Goal: Information Seeking & Learning: Learn about a topic

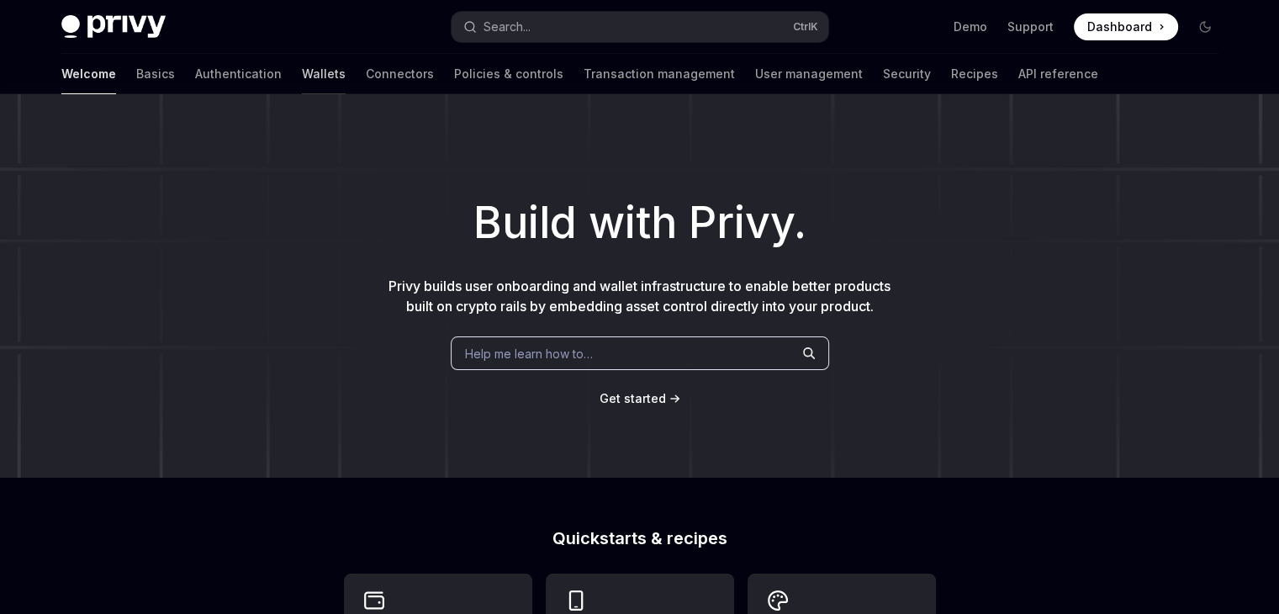
click at [302, 65] on link "Wallets" at bounding box center [324, 74] width 44 height 40
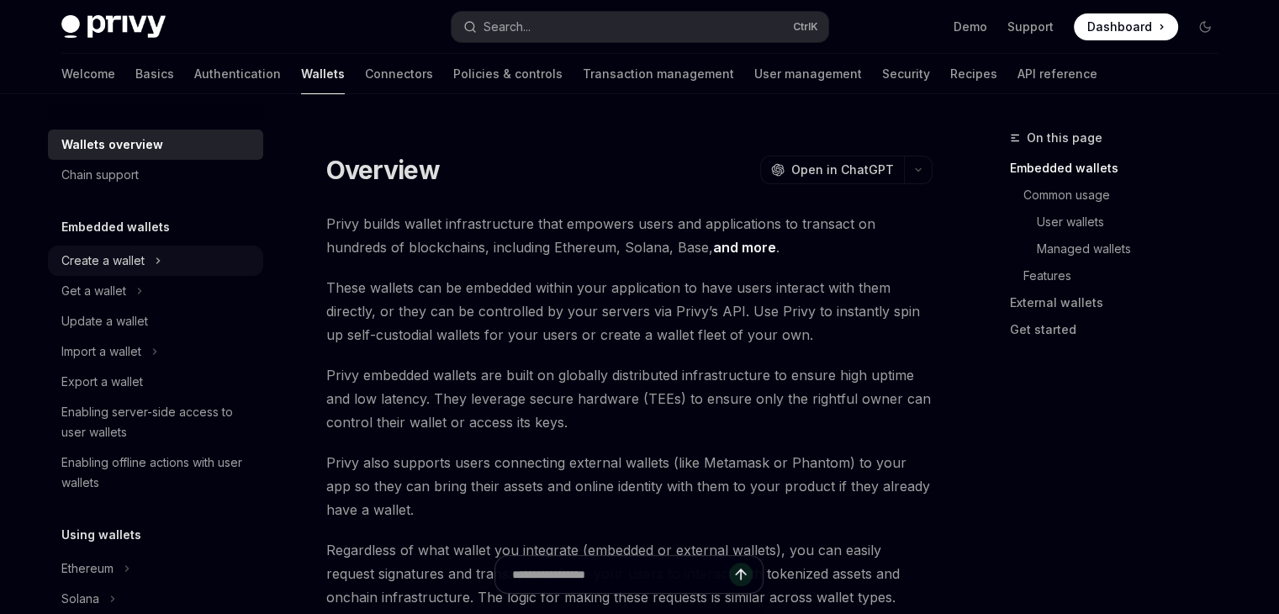
click at [98, 253] on div "Create a wallet" at bounding box center [102, 261] width 83 height 20
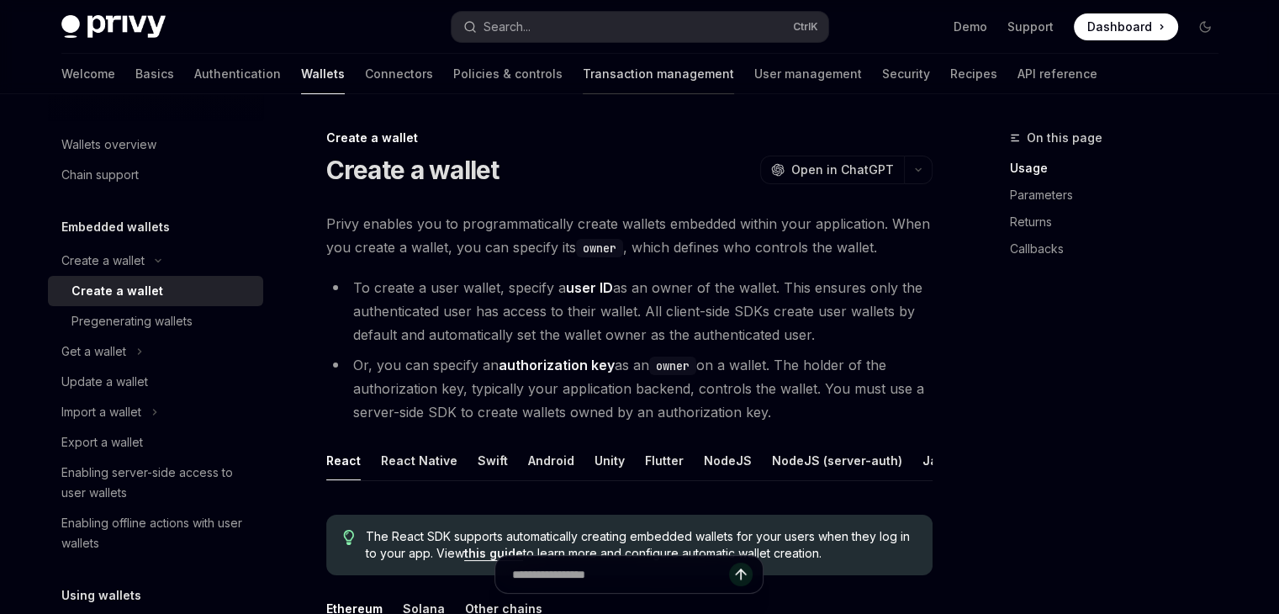
click at [583, 58] on link "Transaction management" at bounding box center [658, 74] width 151 height 40
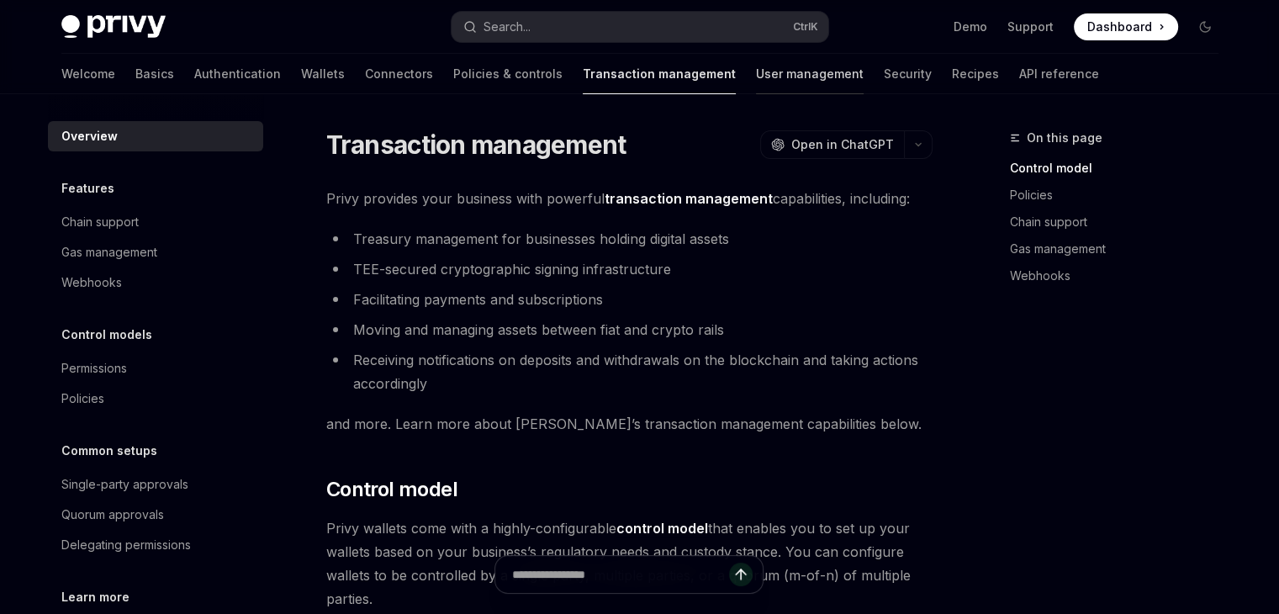
click at [756, 78] on link "User management" at bounding box center [810, 74] width 108 height 40
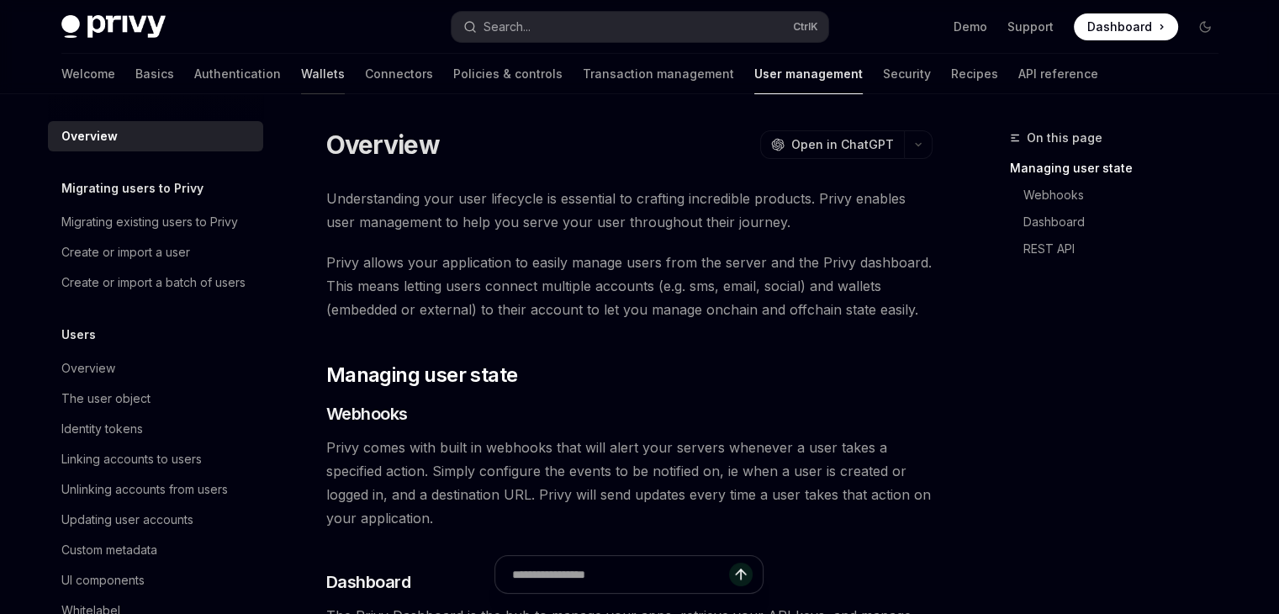
click at [301, 73] on link "Wallets" at bounding box center [323, 74] width 44 height 40
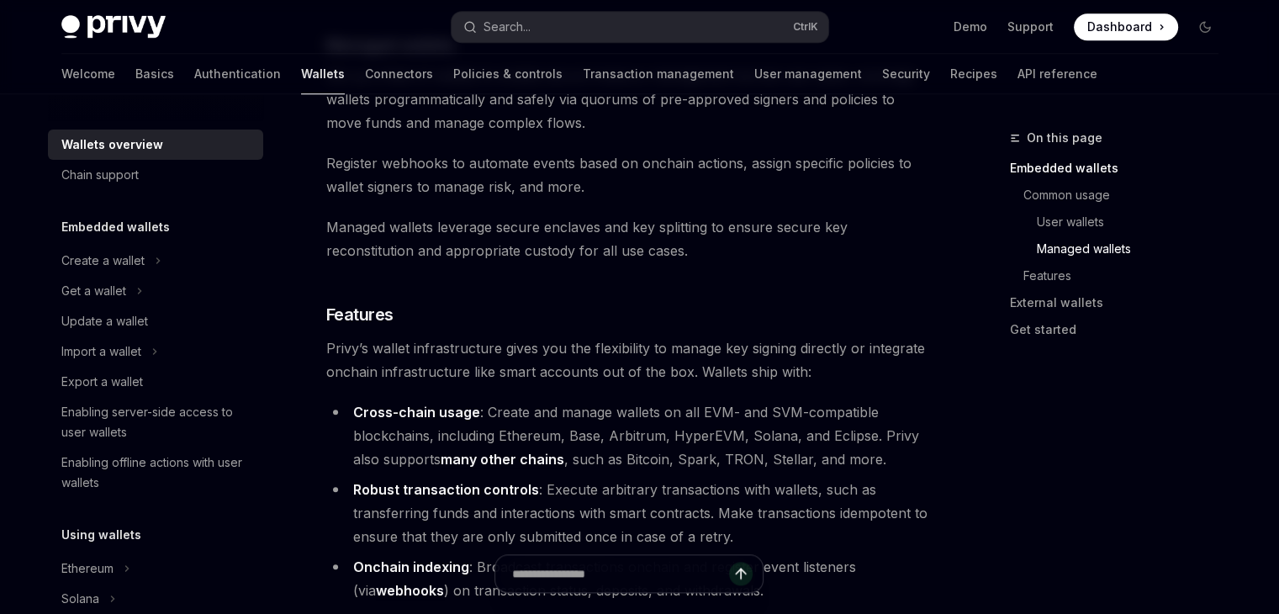
scroll to position [1700, 0]
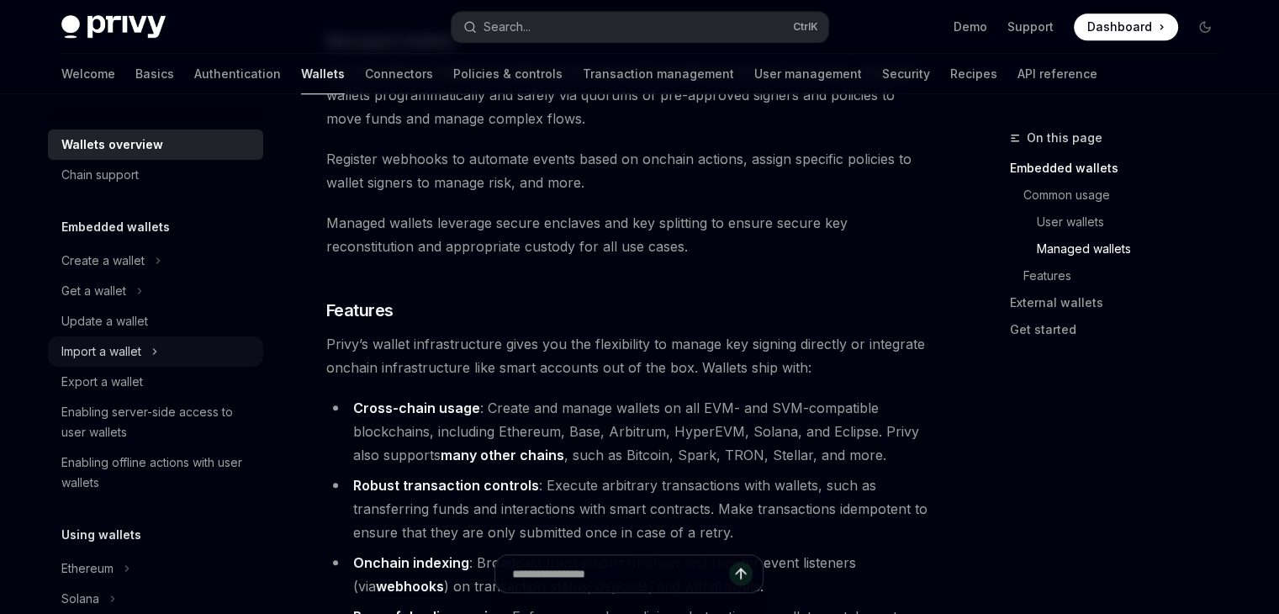
click at [111, 350] on div "Import a wallet" at bounding box center [101, 351] width 80 height 20
type textarea "*"
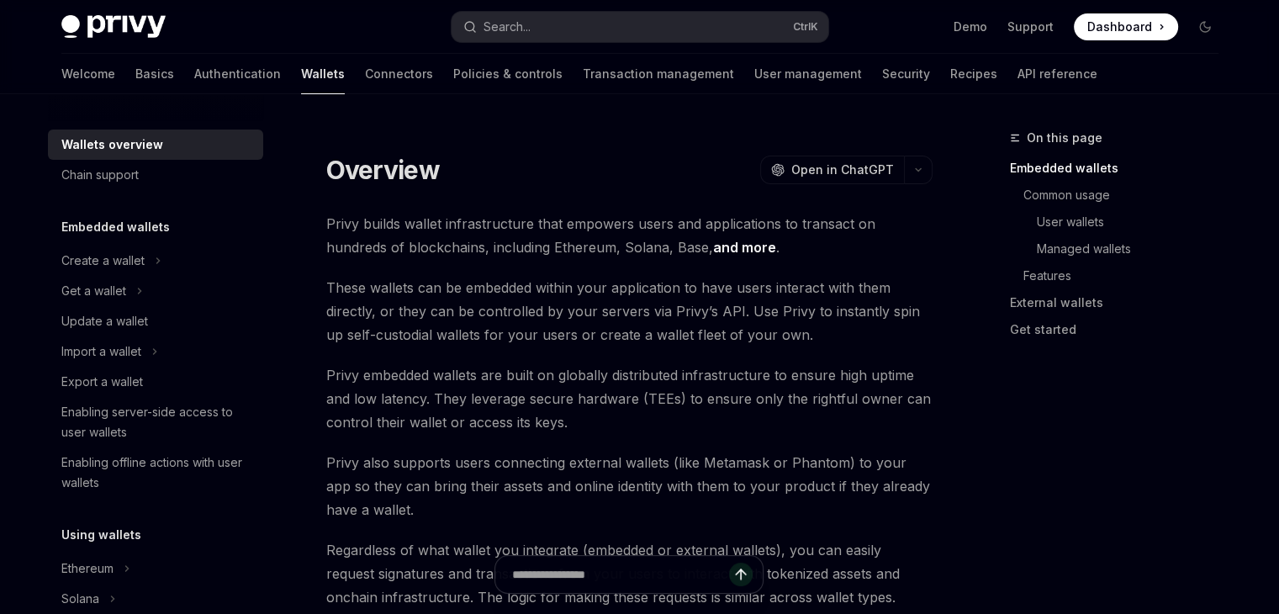
drag, startPoint x: 1291, startPoint y: 47, endPoint x: 1254, endPoint y: 34, distance: 39.1
click at [1254, 34] on html "Skip to main content Privy Docs home page Search... Ctrl K Demo Support Dashboa…" at bounding box center [639, 307] width 1279 height 614
click at [713, 246] on link "and more" at bounding box center [744, 248] width 63 height 18
type textarea "*"
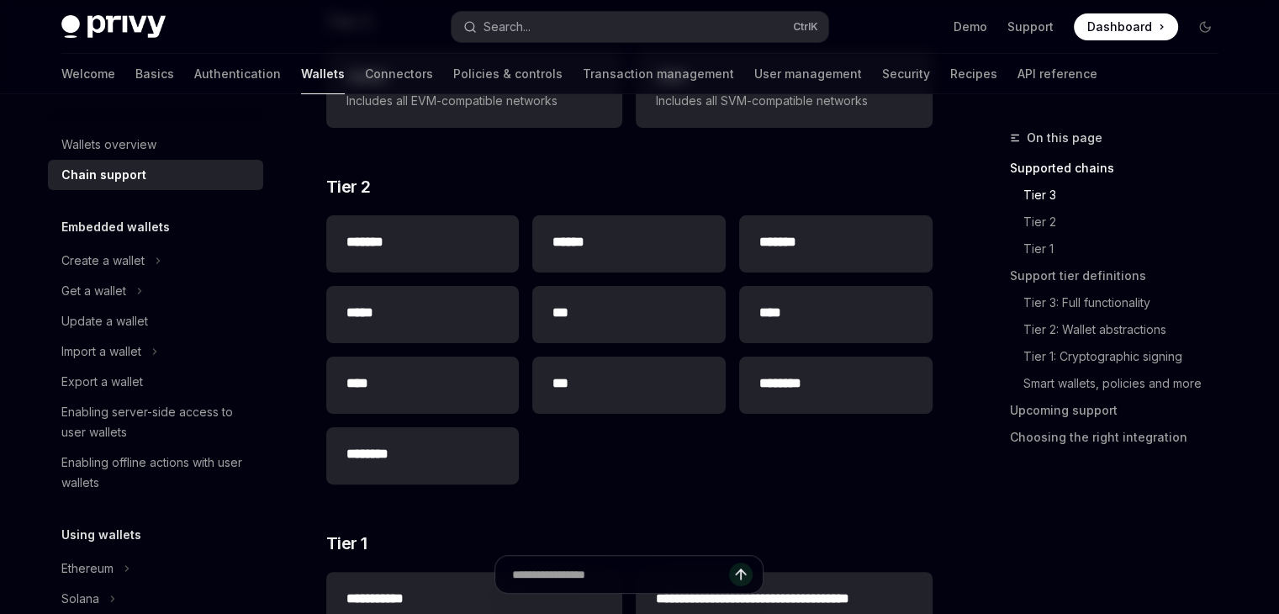
scroll to position [360, 0]
